Goal: Transaction & Acquisition: Purchase product/service

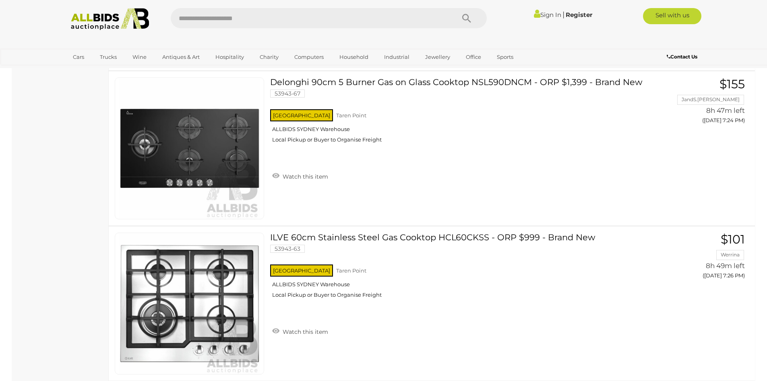
scroll to position [1853, 0]
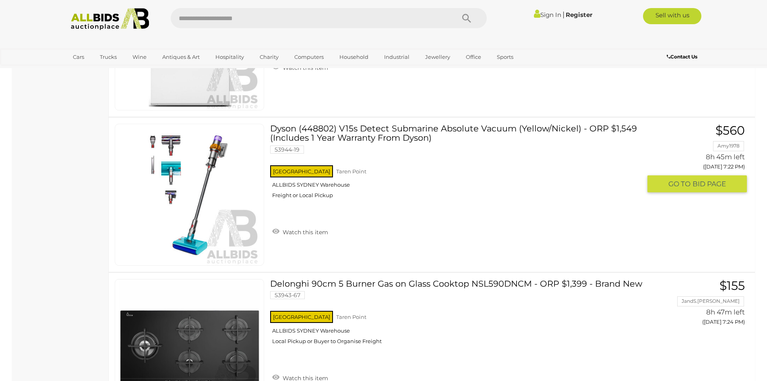
click at [223, 195] on img at bounding box center [189, 194] width 141 height 141
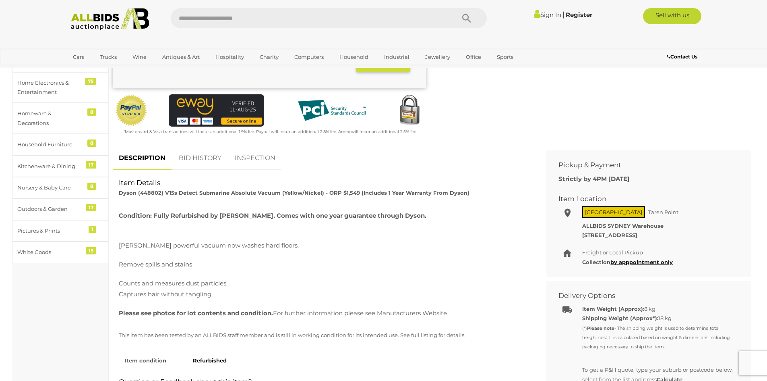
scroll to position [363, 0]
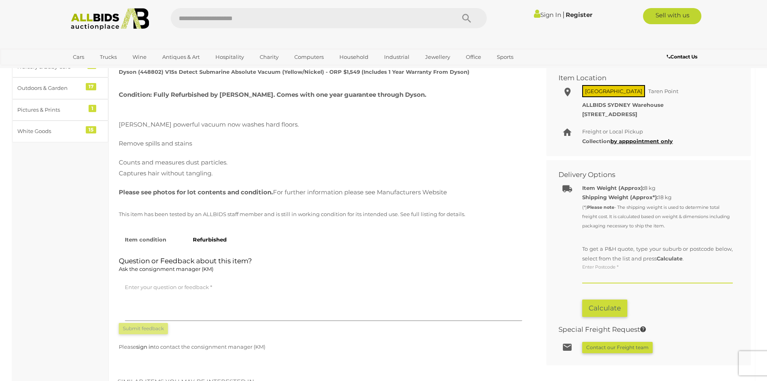
click at [599, 278] on input "text" at bounding box center [657, 277] width 151 height 12
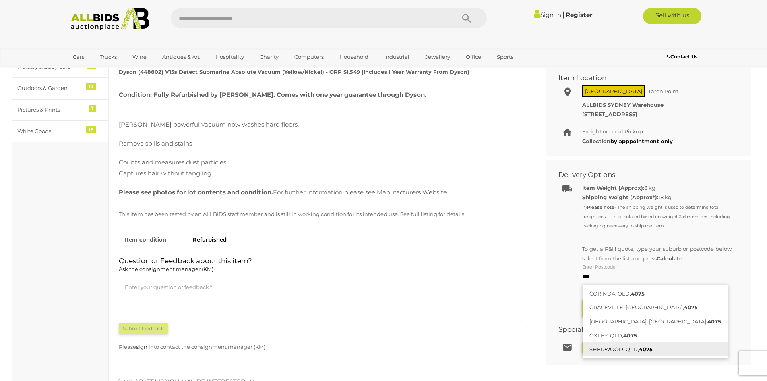
click at [626, 350] on link "[PERSON_NAME], [GEOGRAPHIC_DATA], 4075" at bounding box center [655, 349] width 145 height 14
type input "**********"
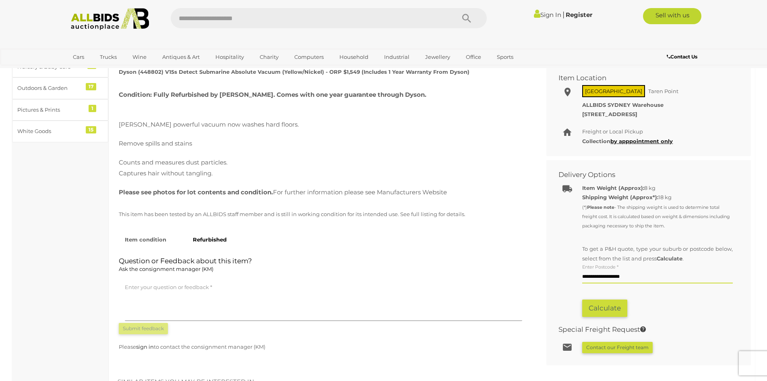
click at [607, 303] on button "Calculate" at bounding box center [604, 307] width 45 height 17
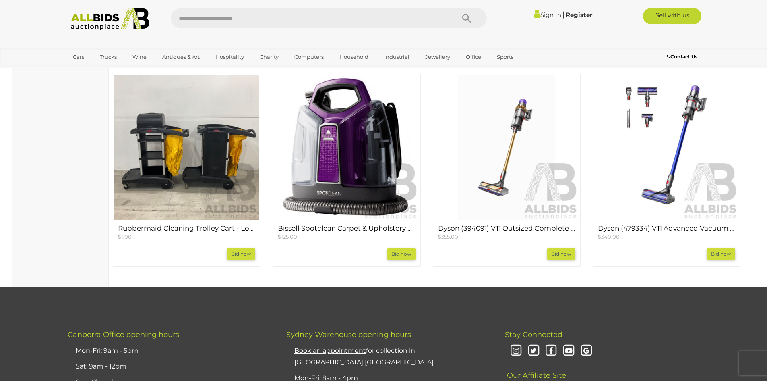
scroll to position [725, 0]
